Goal: Complete application form

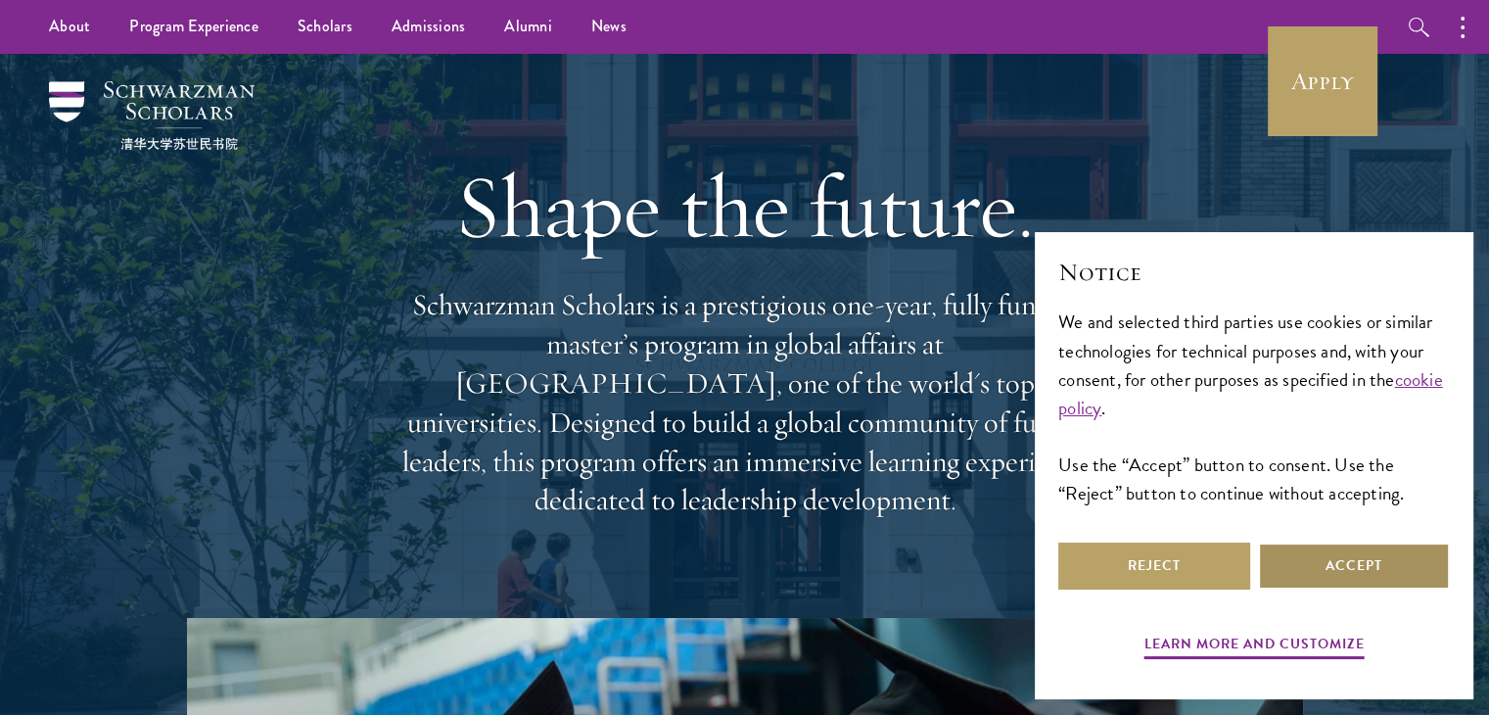
click at [1355, 585] on button "Accept" at bounding box center [1354, 565] width 192 height 47
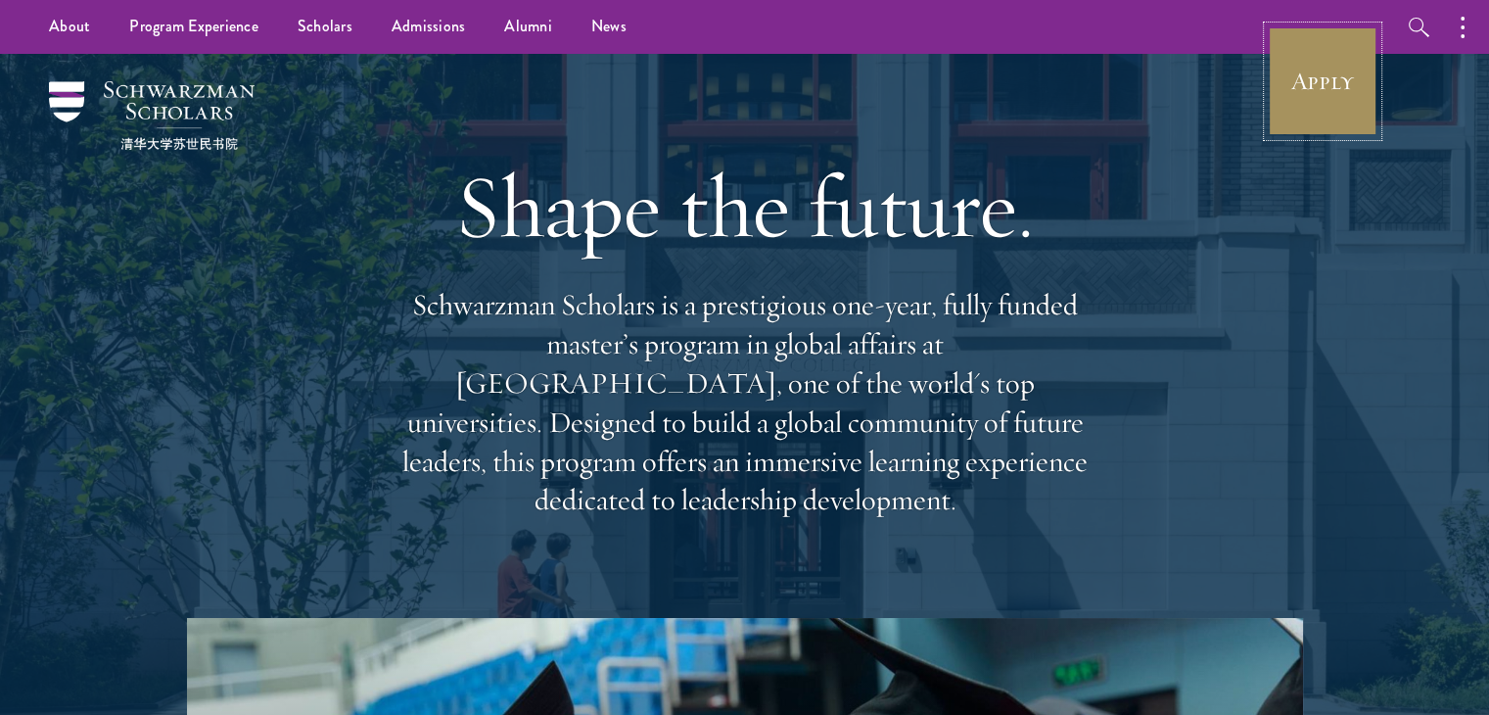
click at [1336, 112] on link "Apply" at bounding box center [1323, 81] width 110 height 110
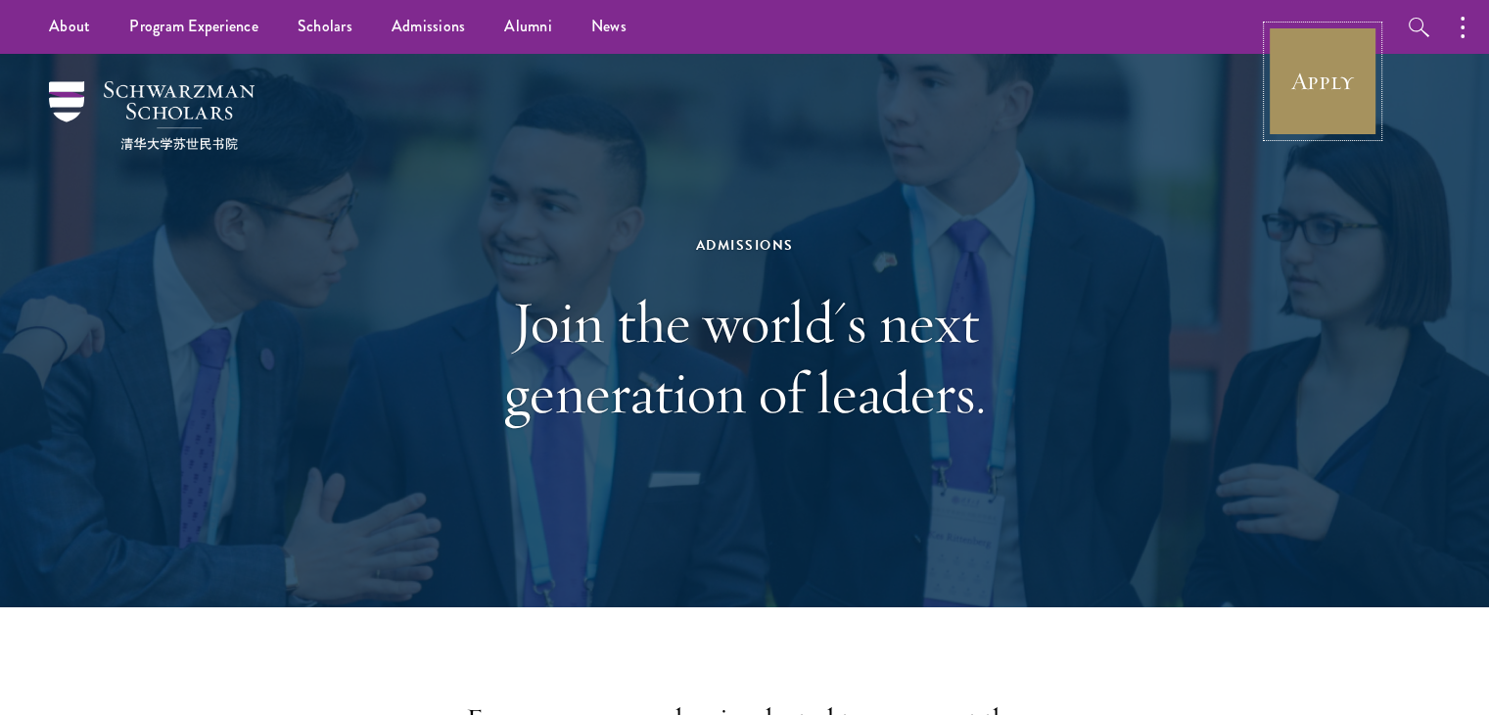
click at [1322, 82] on link "Apply" at bounding box center [1323, 81] width 110 height 110
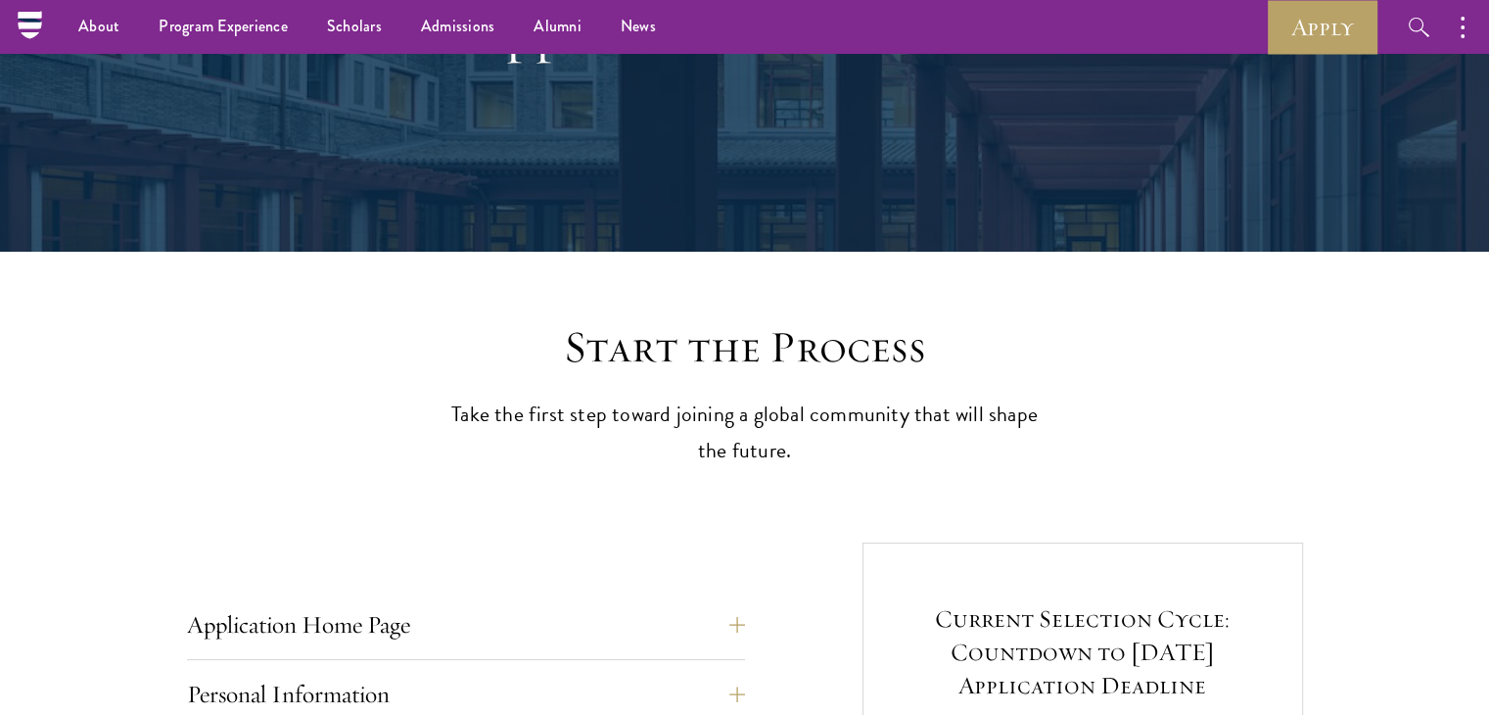
scroll to position [132, 0]
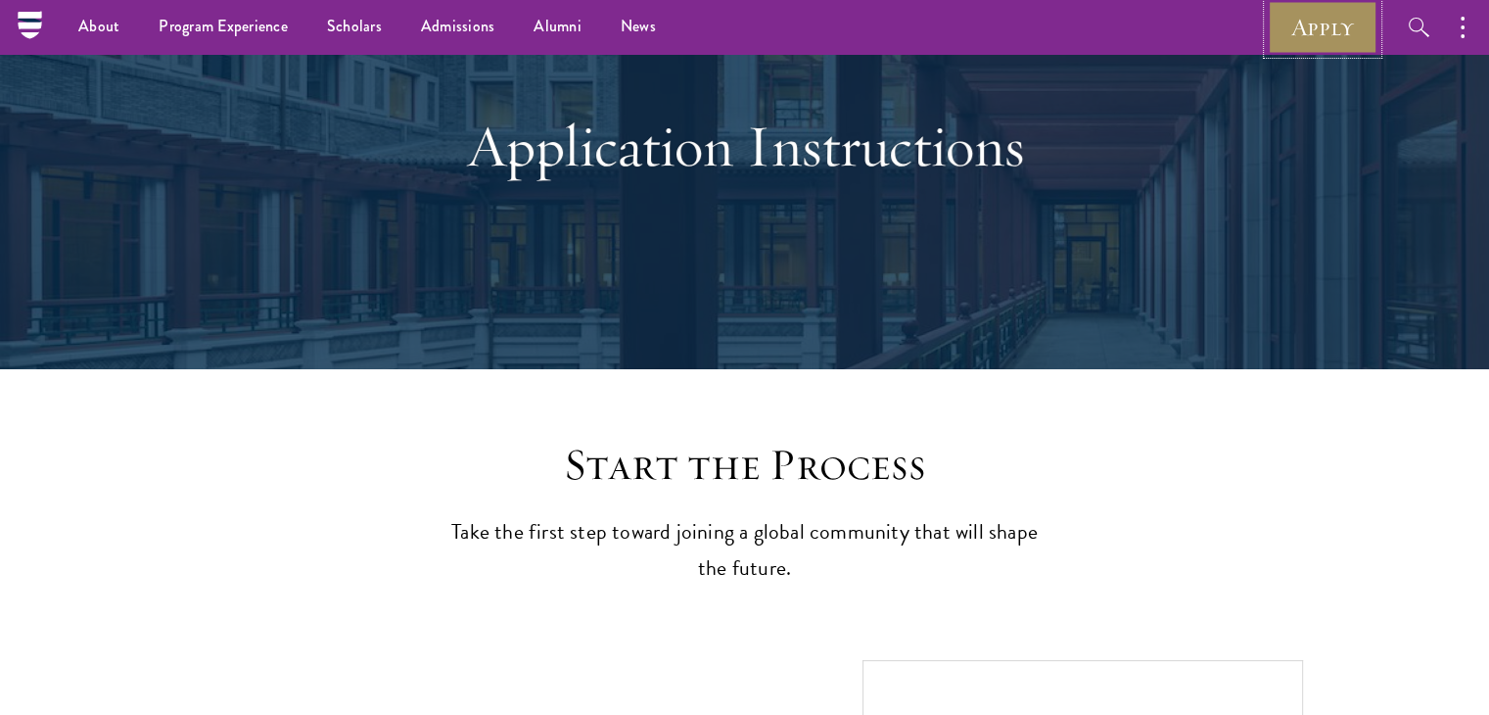
click at [1326, 32] on link "Apply" at bounding box center [1323, 27] width 110 height 54
